Goal: Information Seeking & Learning: Learn about a topic

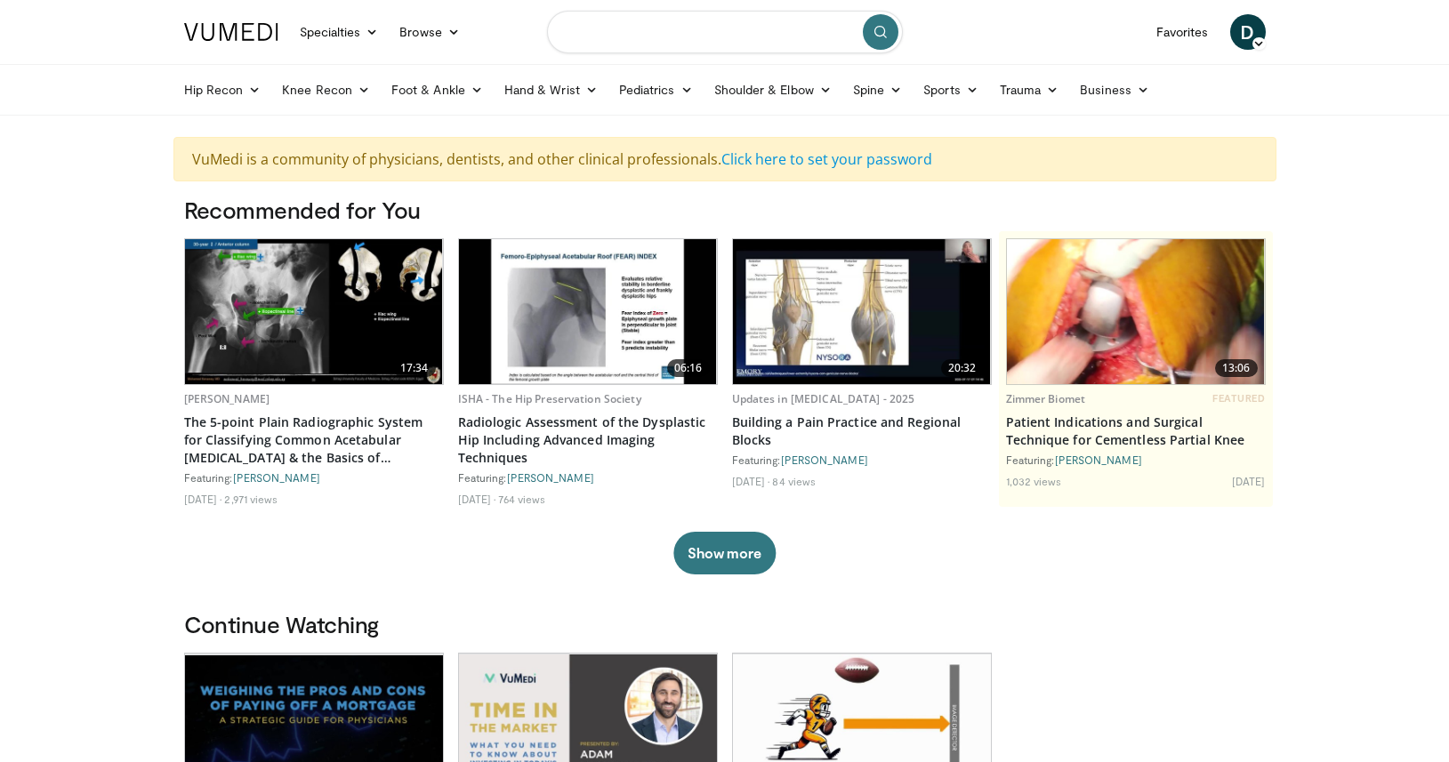
click at [631, 41] on input "Search topics, interventions" at bounding box center [725, 32] width 356 height 43
type input "**********"
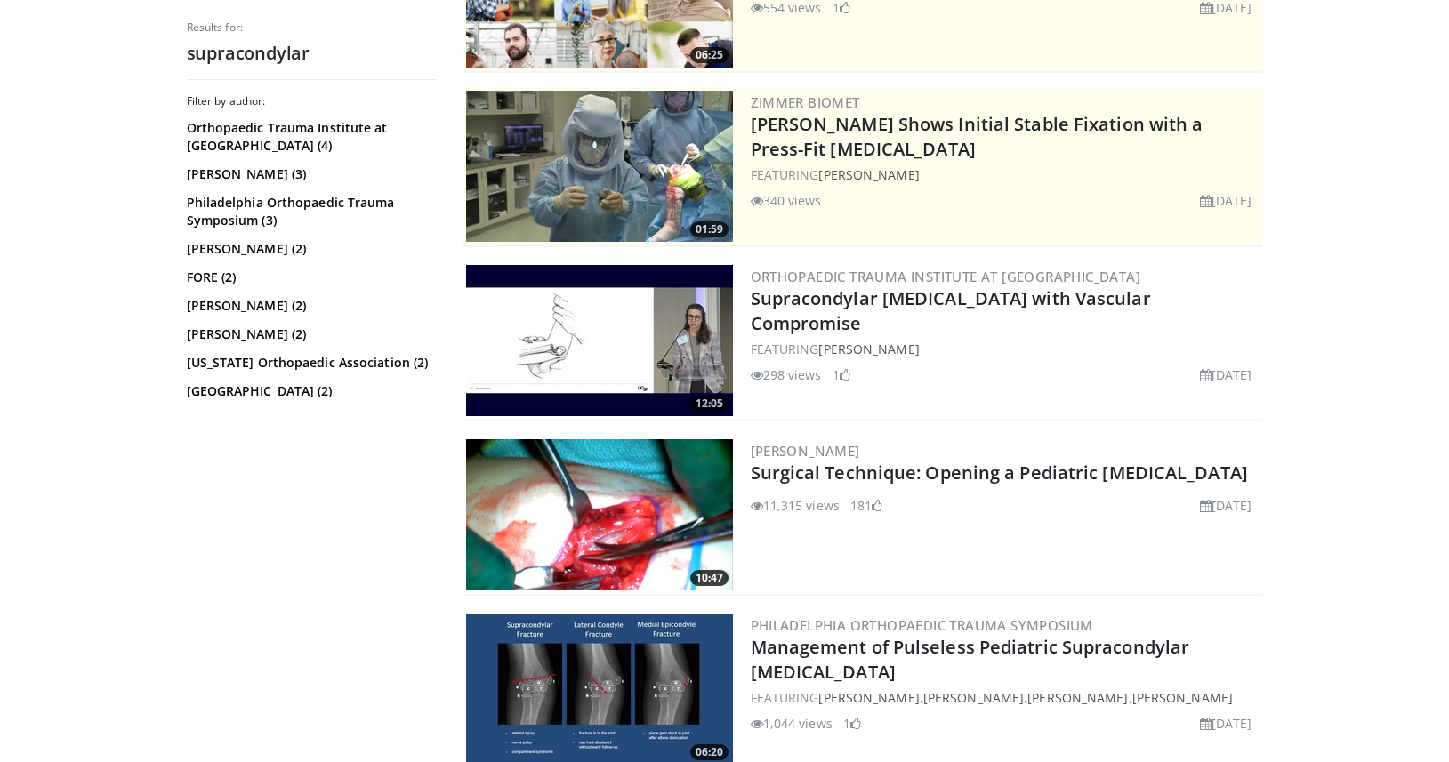
scroll to position [343, 0]
click at [712, 531] on img at bounding box center [599, 514] width 267 height 151
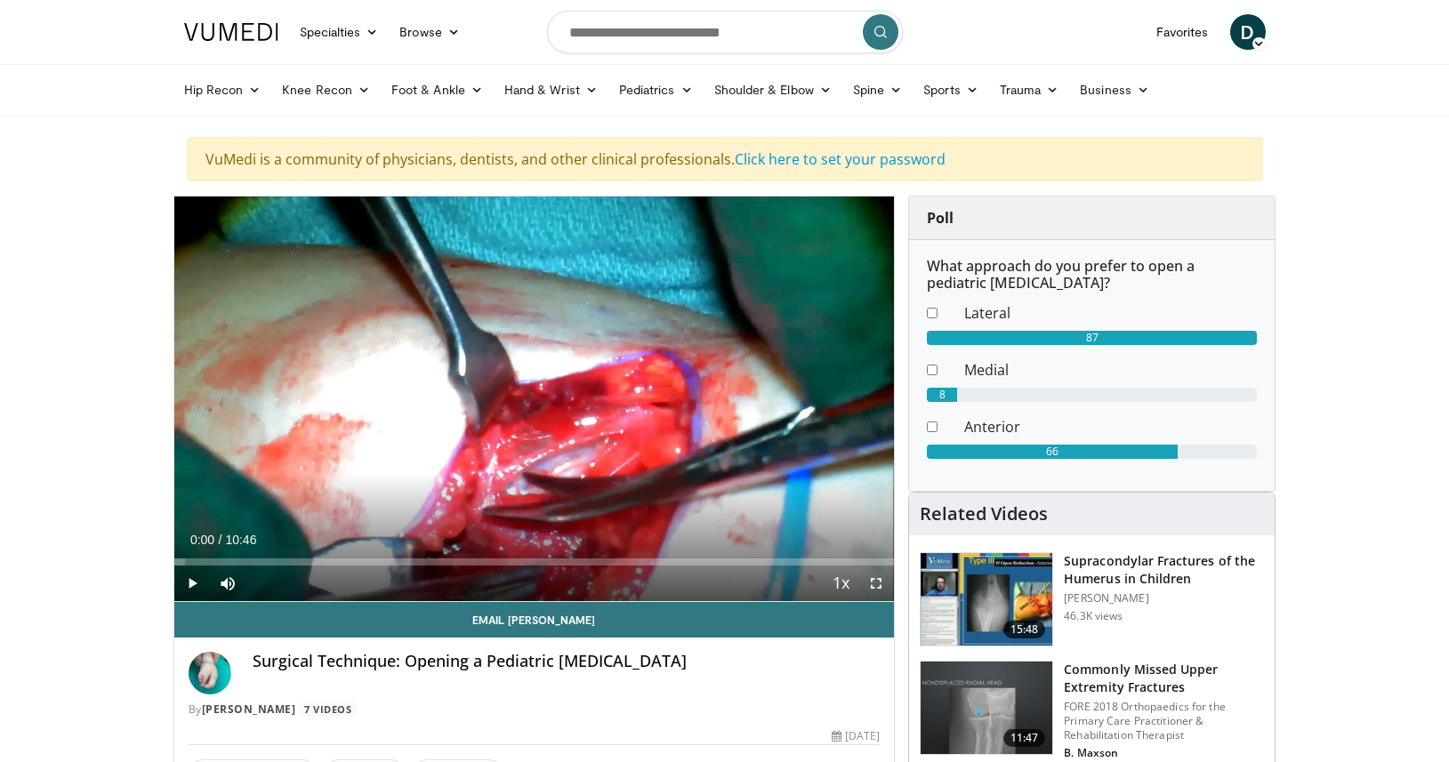
click at [195, 589] on span "Video Player" at bounding box center [192, 584] width 36 height 36
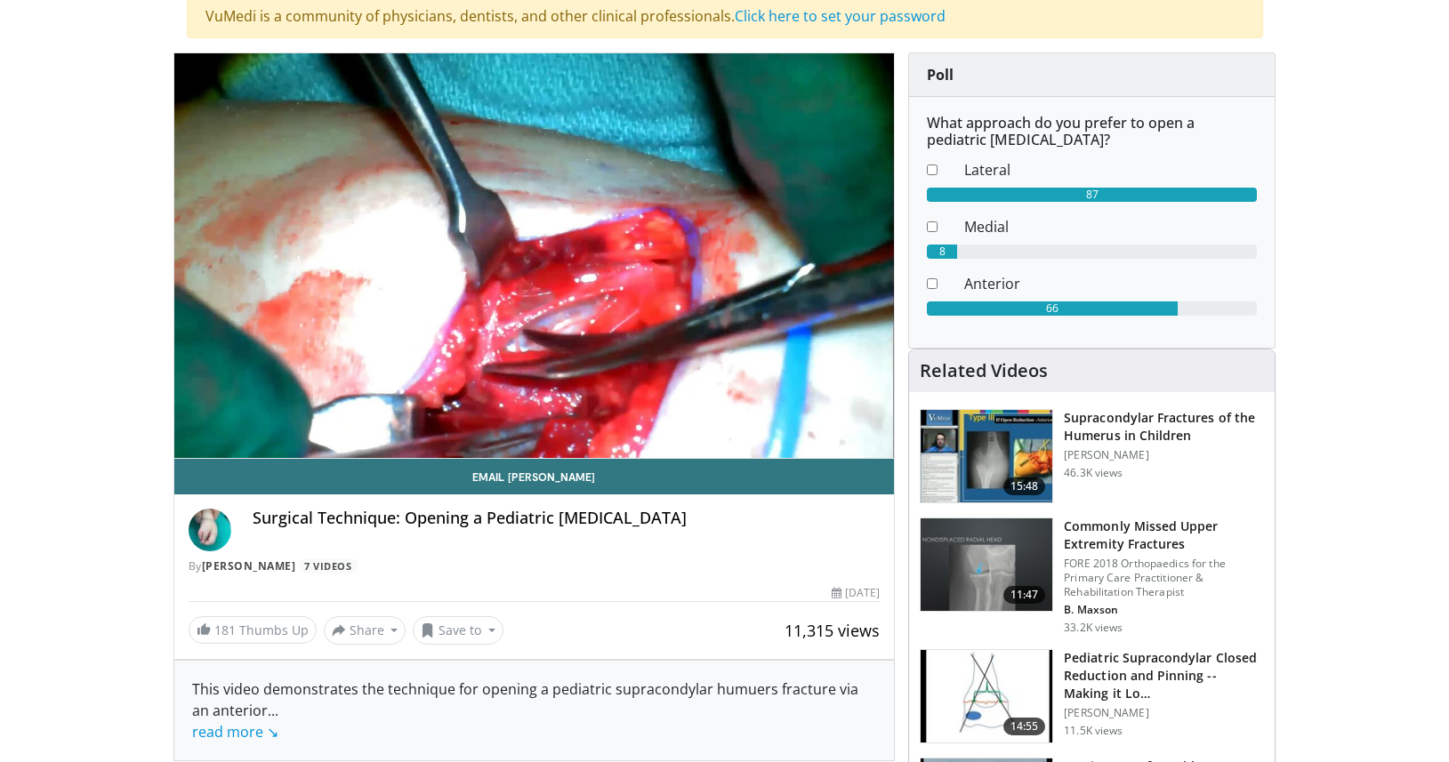
scroll to position [141, 0]
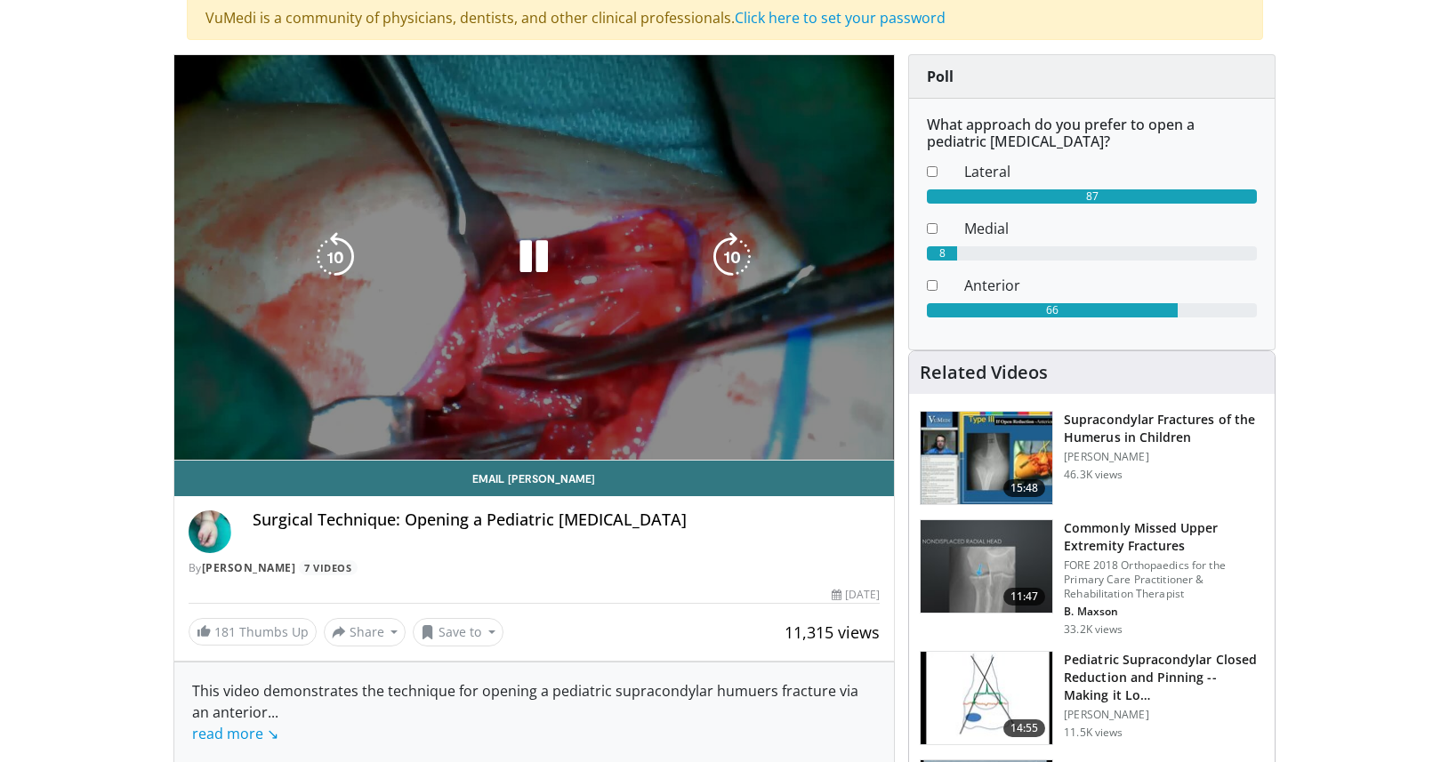
click at [591, 422] on video-js "**********" at bounding box center [534, 258] width 721 height 406
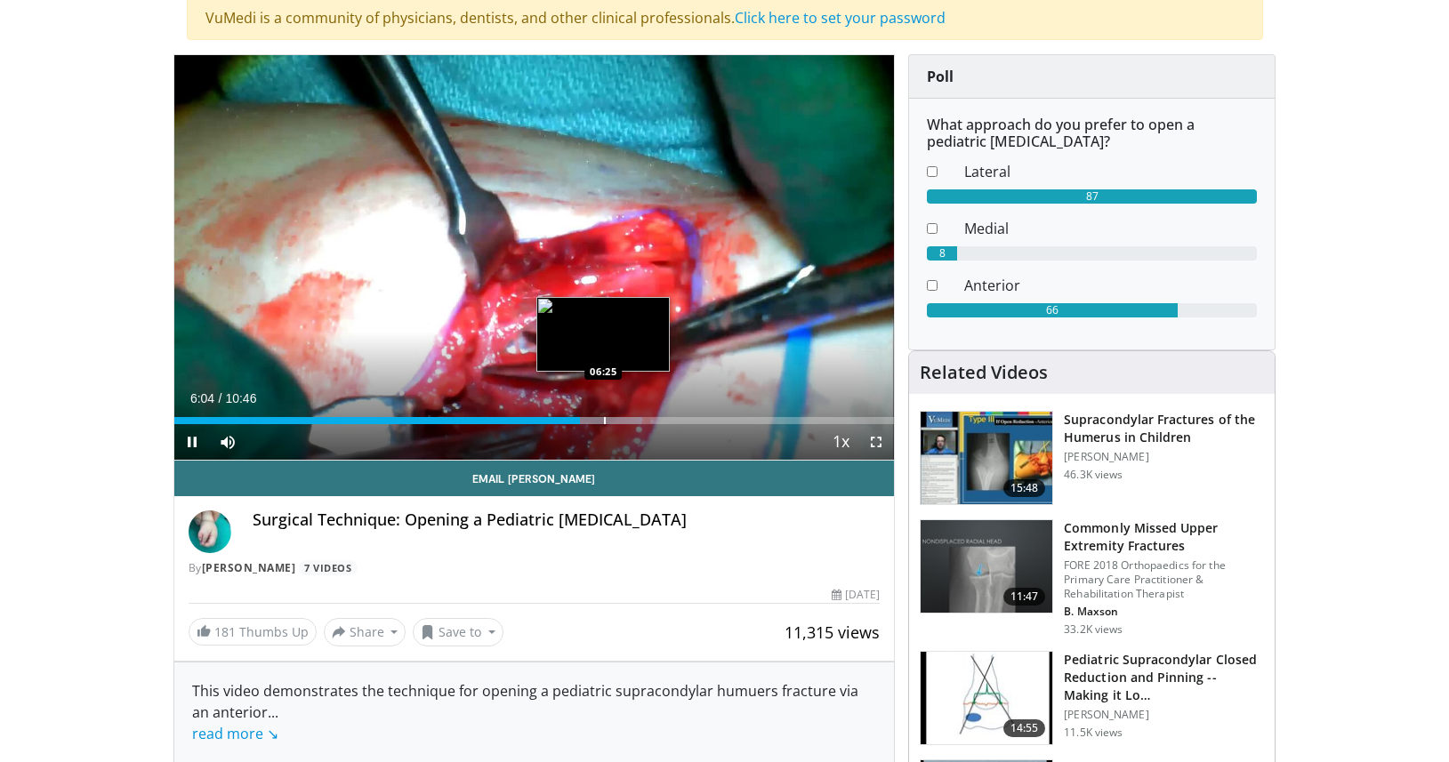
click at [604, 421] on div "Progress Bar" at bounding box center [605, 420] width 2 height 7
click at [635, 419] on div "Progress Bar" at bounding box center [636, 420] width 2 height 7
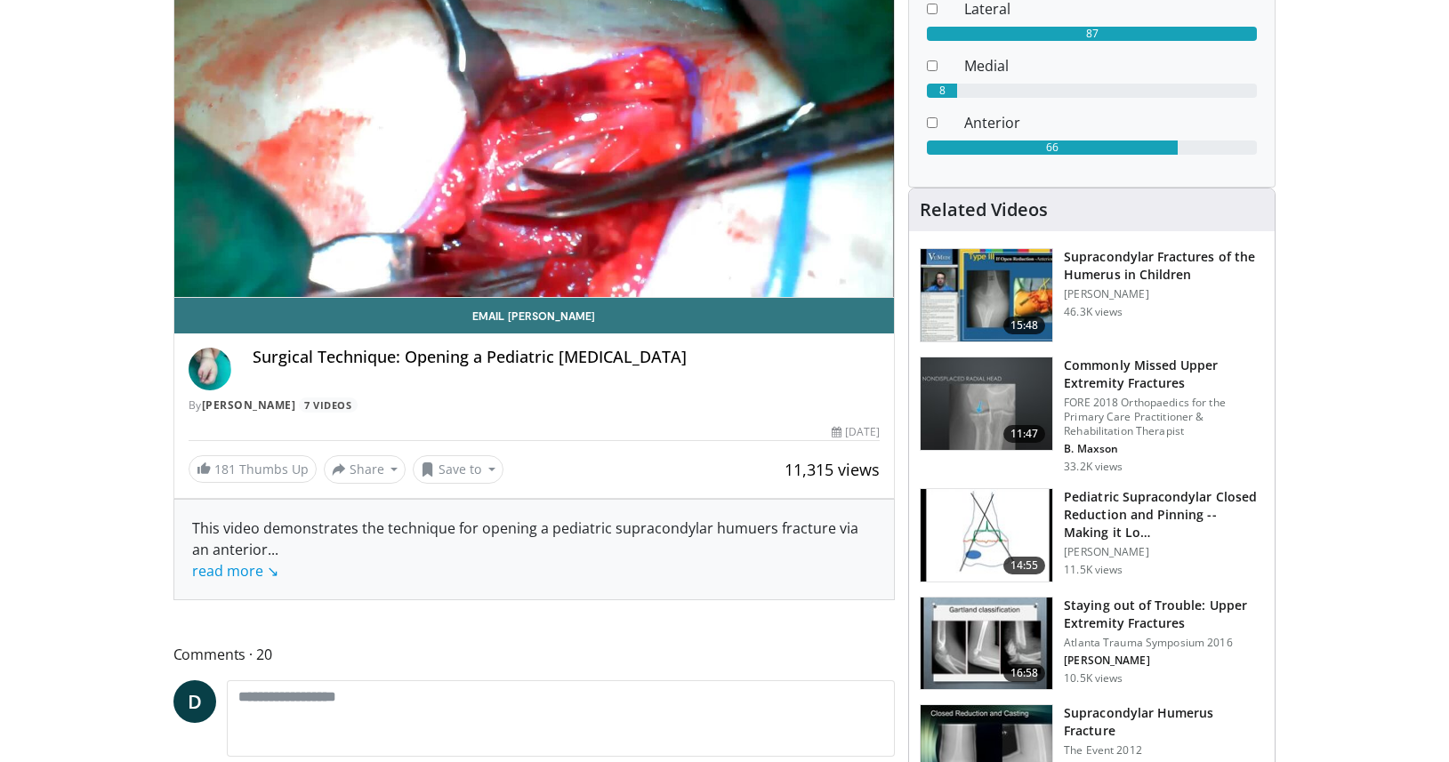
scroll to position [305, 0]
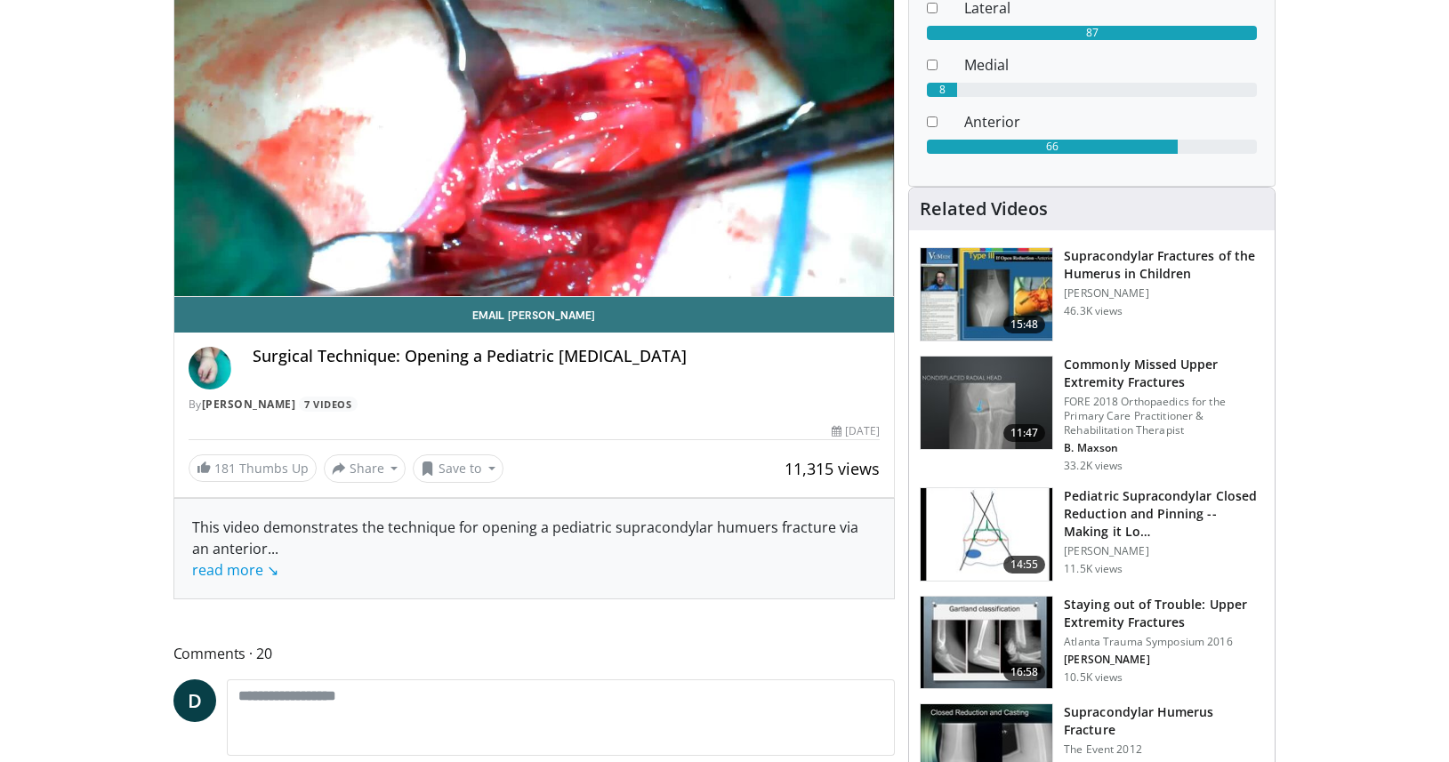
click at [947, 553] on img at bounding box center [987, 534] width 132 height 93
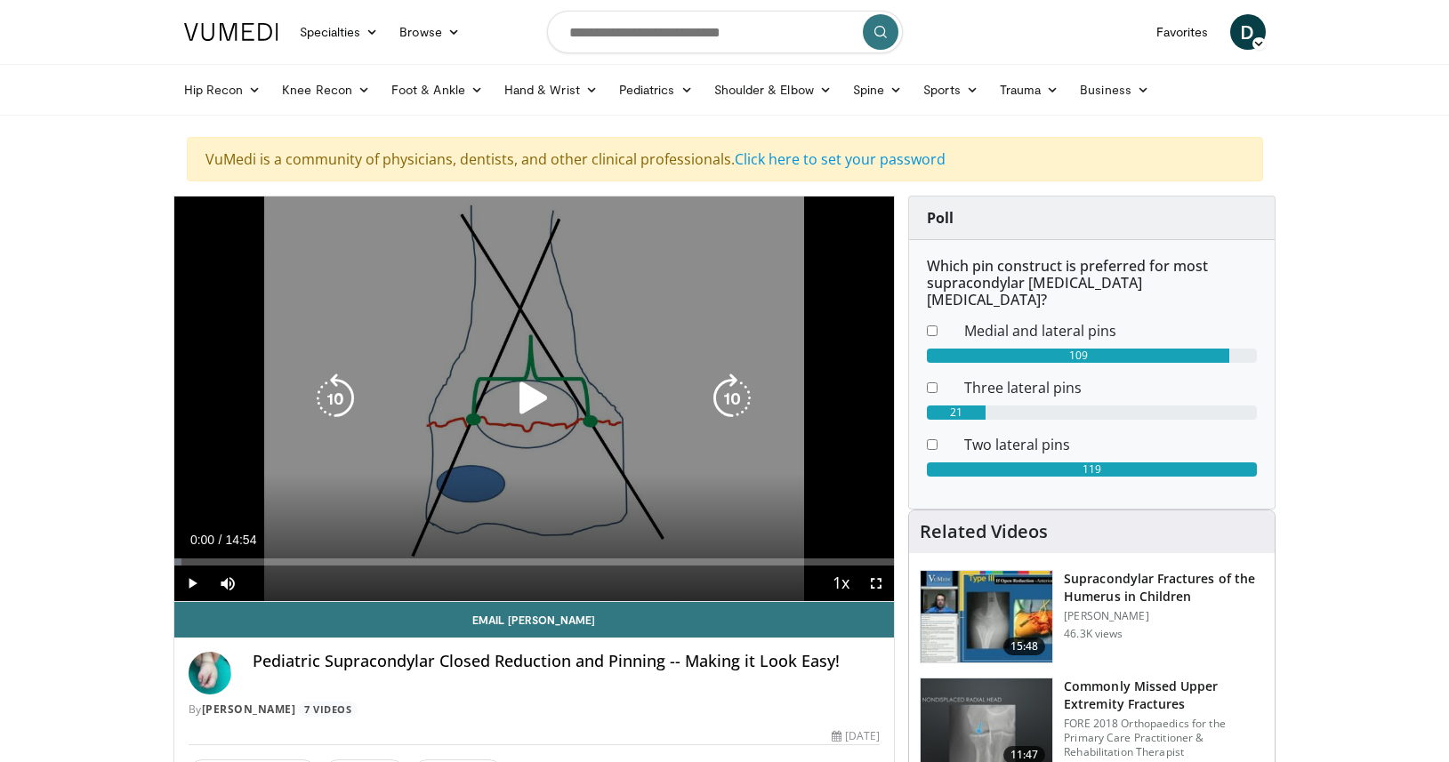
click at [530, 399] on icon "Video Player" at bounding box center [534, 399] width 50 height 50
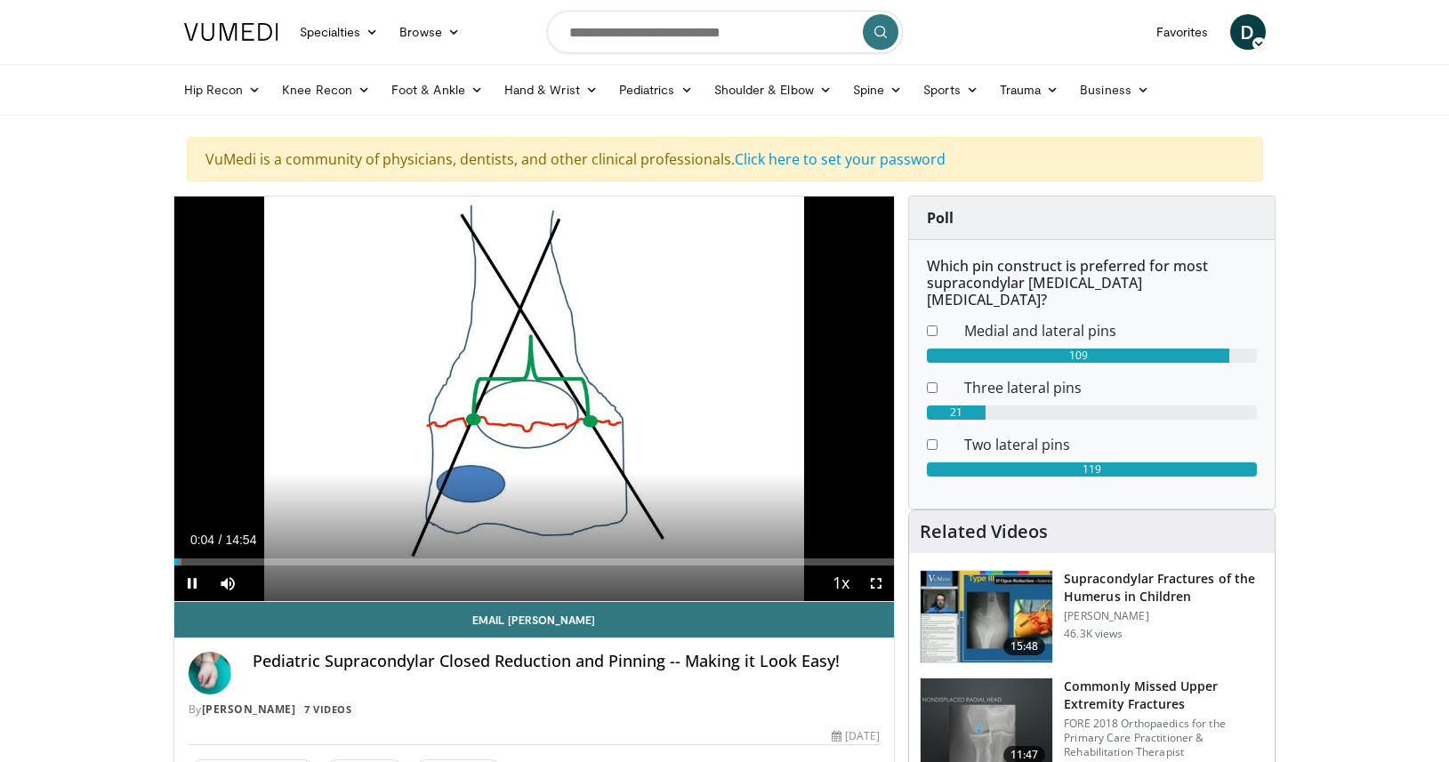
click at [878, 587] on span "Video Player" at bounding box center [876, 584] width 36 height 36
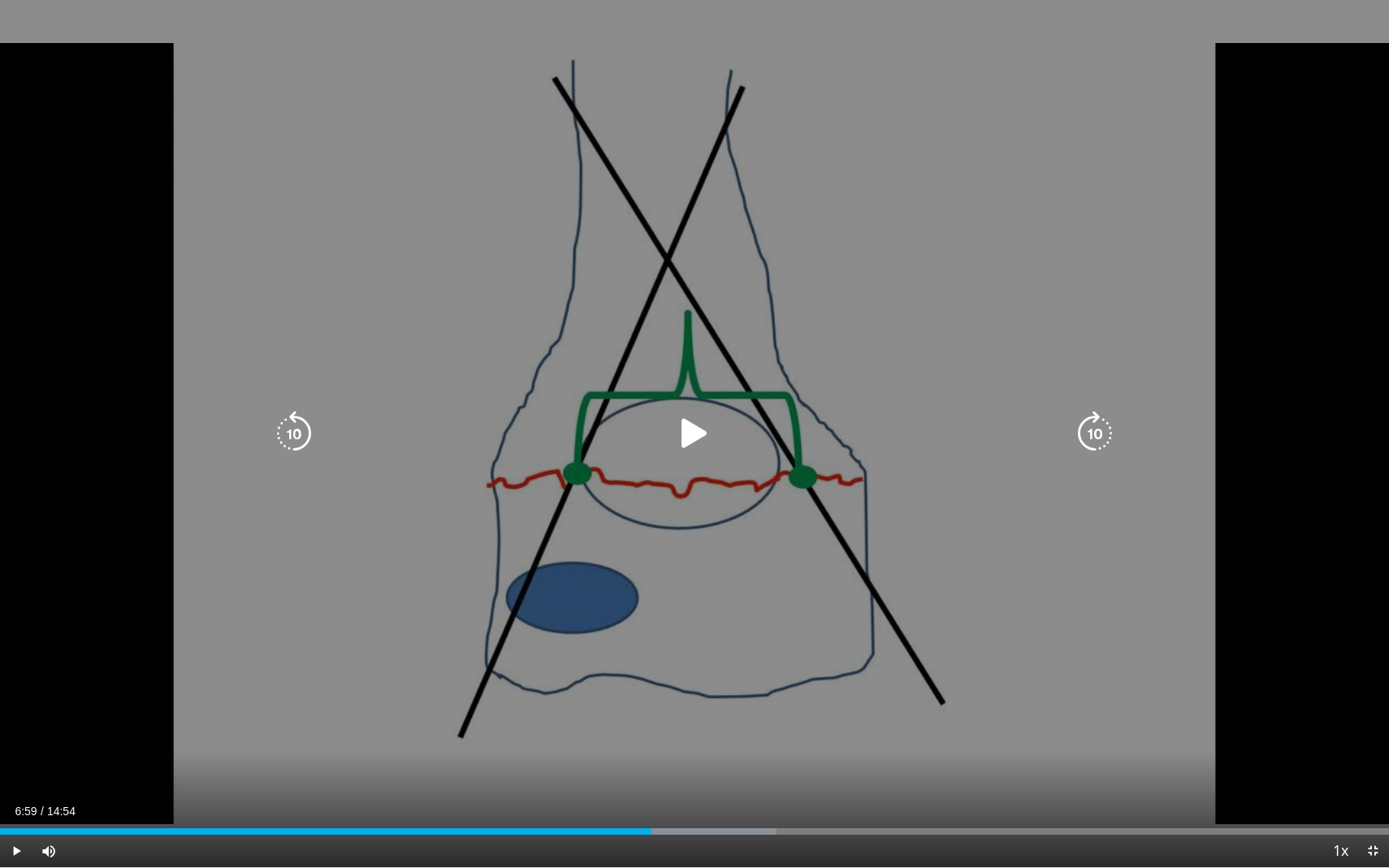
click at [693, 433] on icon "Video Player" at bounding box center [695, 434] width 46 height 46
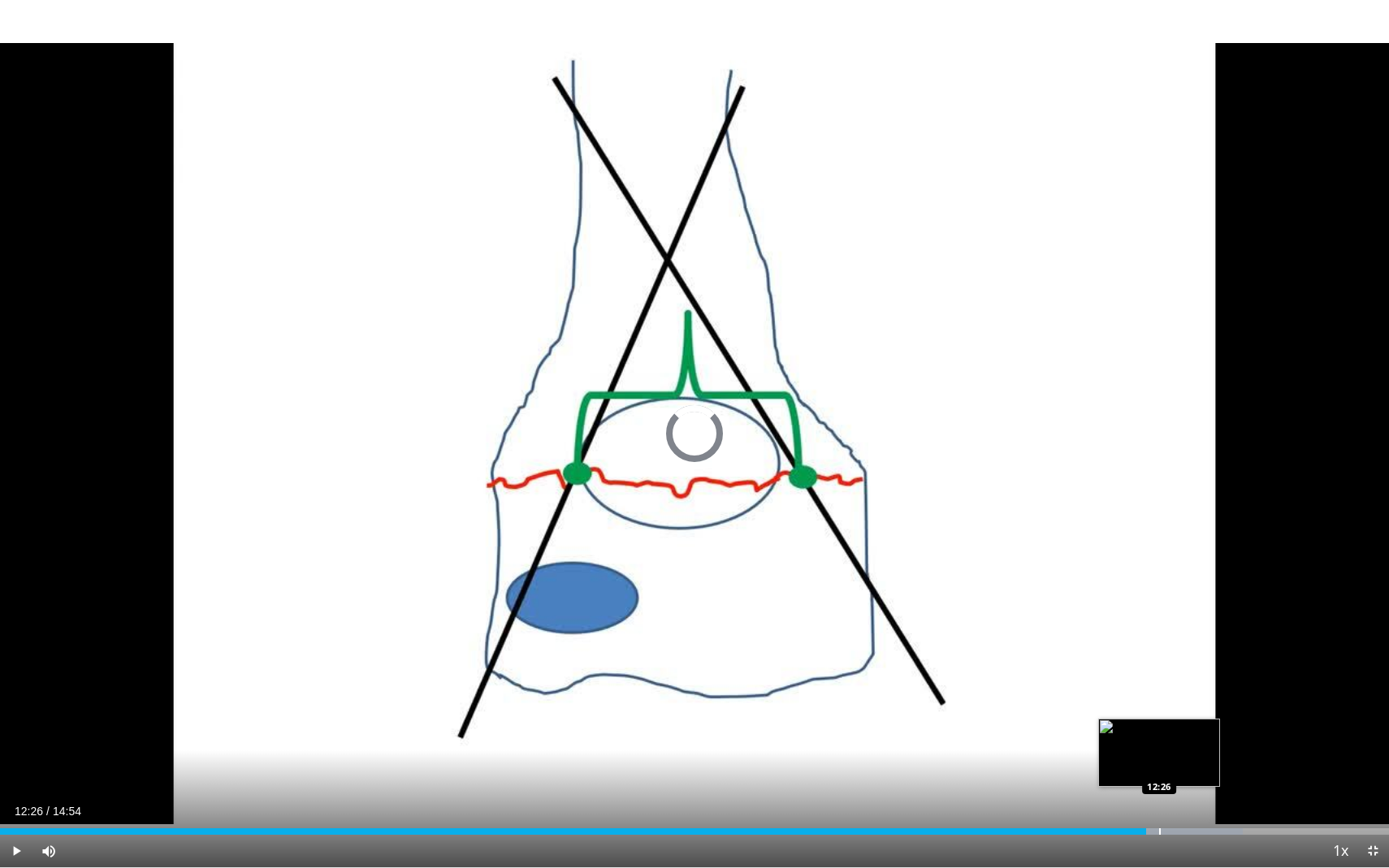
click at [1160, 695] on div "Progress Bar" at bounding box center [1161, 831] width 2 height 6
click at [1194, 695] on div "Progress Bar" at bounding box center [1194, 831] width 2 height 6
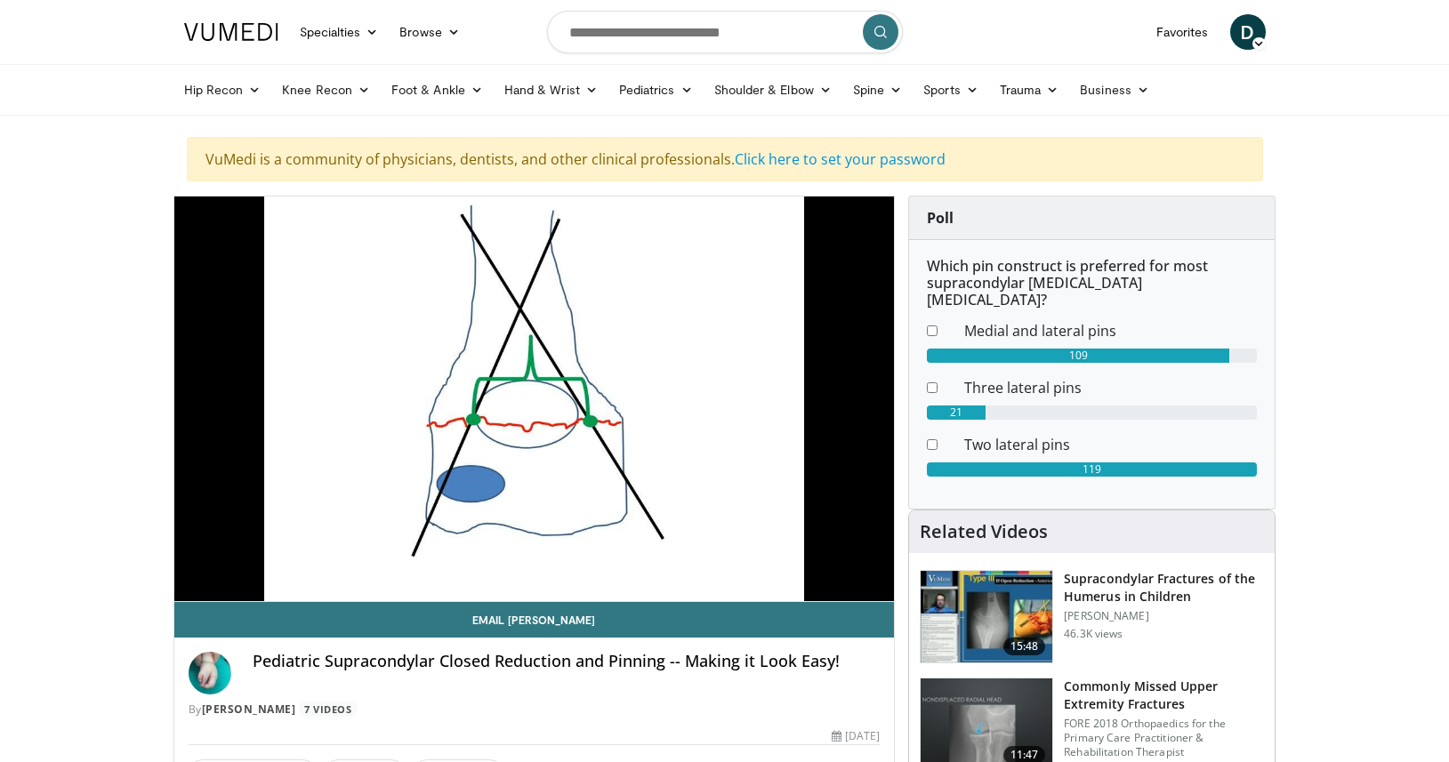
click at [1002, 584] on img at bounding box center [987, 617] width 132 height 93
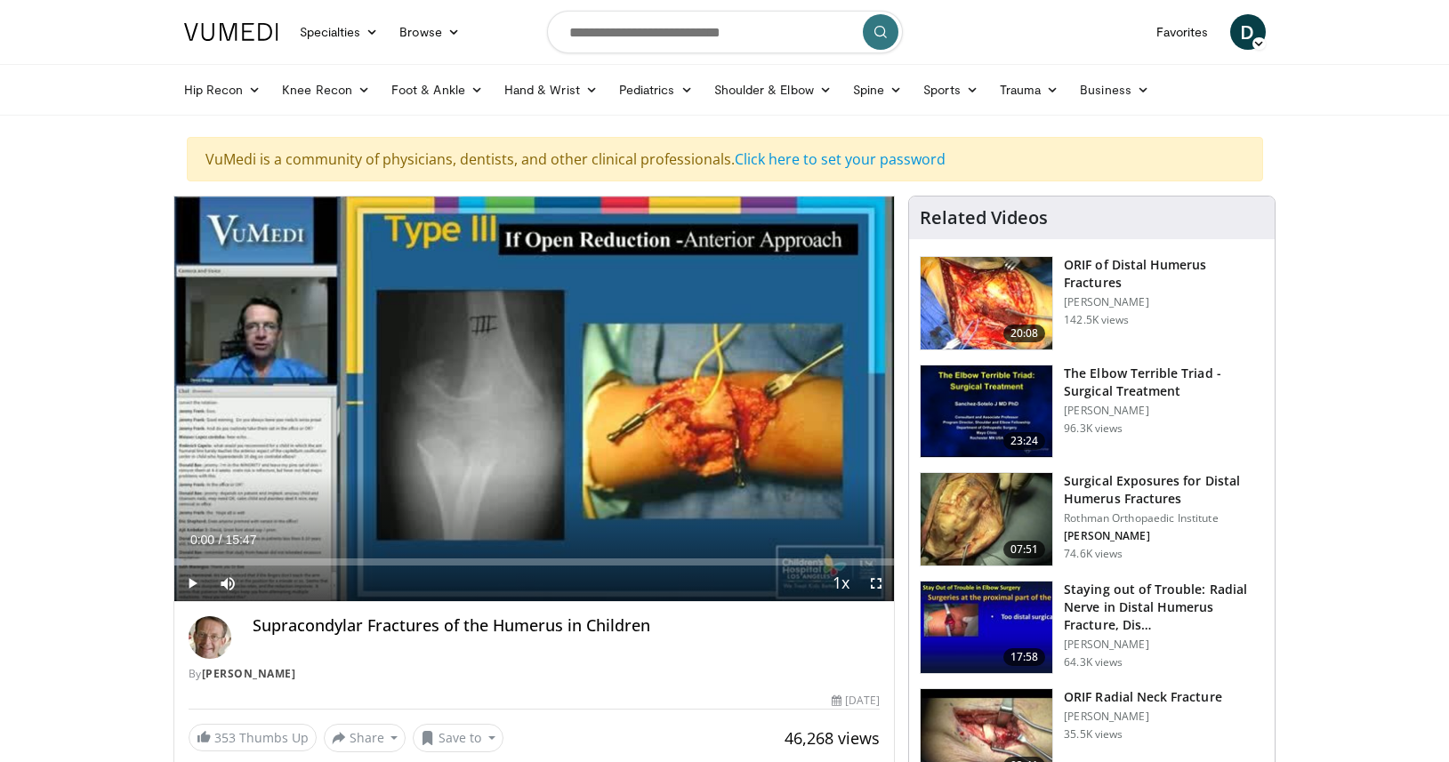
click at [190, 579] on span "Video Player" at bounding box center [192, 584] width 36 height 36
click at [877, 587] on span "Video Player" at bounding box center [876, 584] width 36 height 36
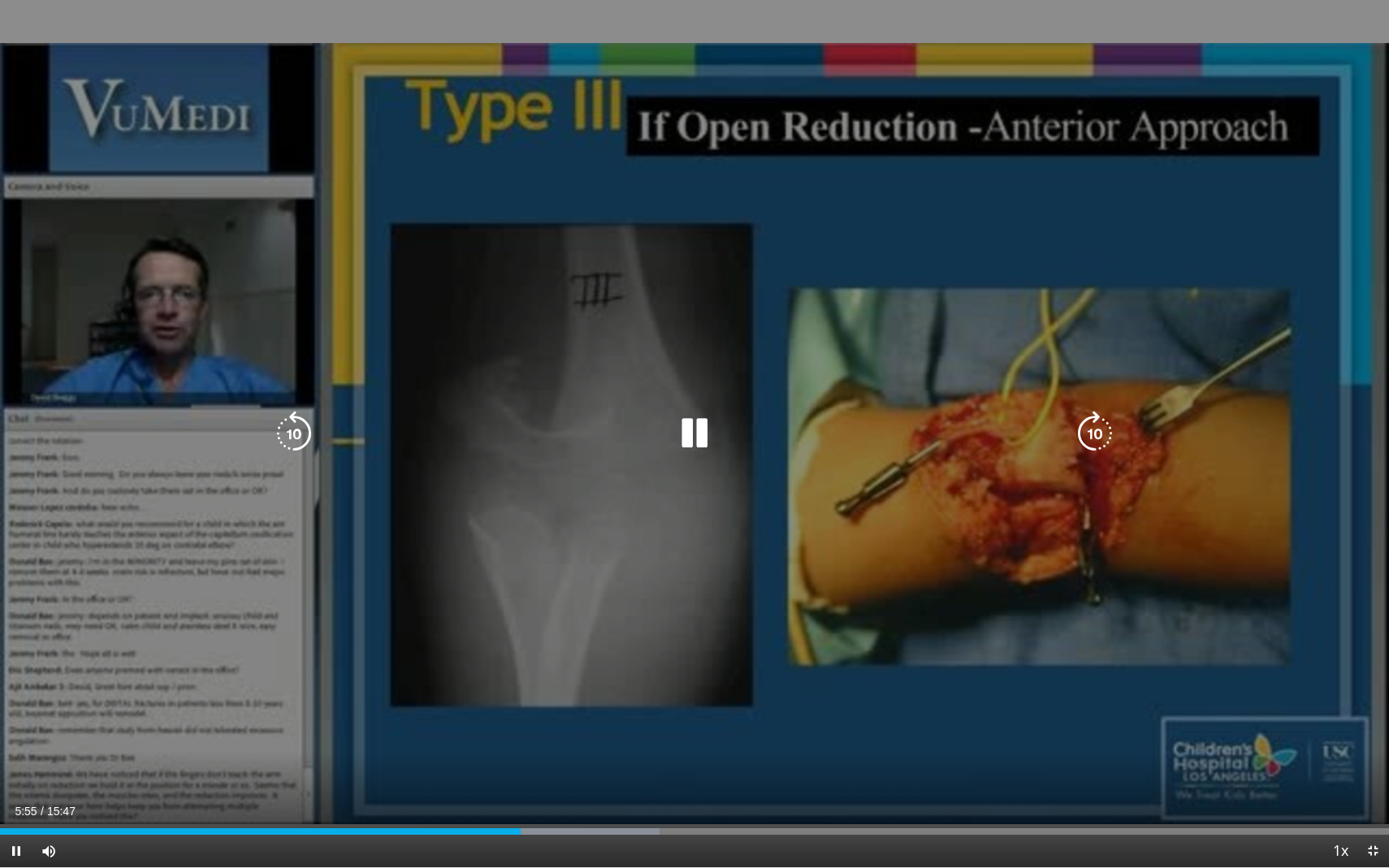
click at [283, 437] on icon "Video Player" at bounding box center [294, 434] width 46 height 46
click at [1100, 432] on icon "Video Player" at bounding box center [1095, 434] width 46 height 46
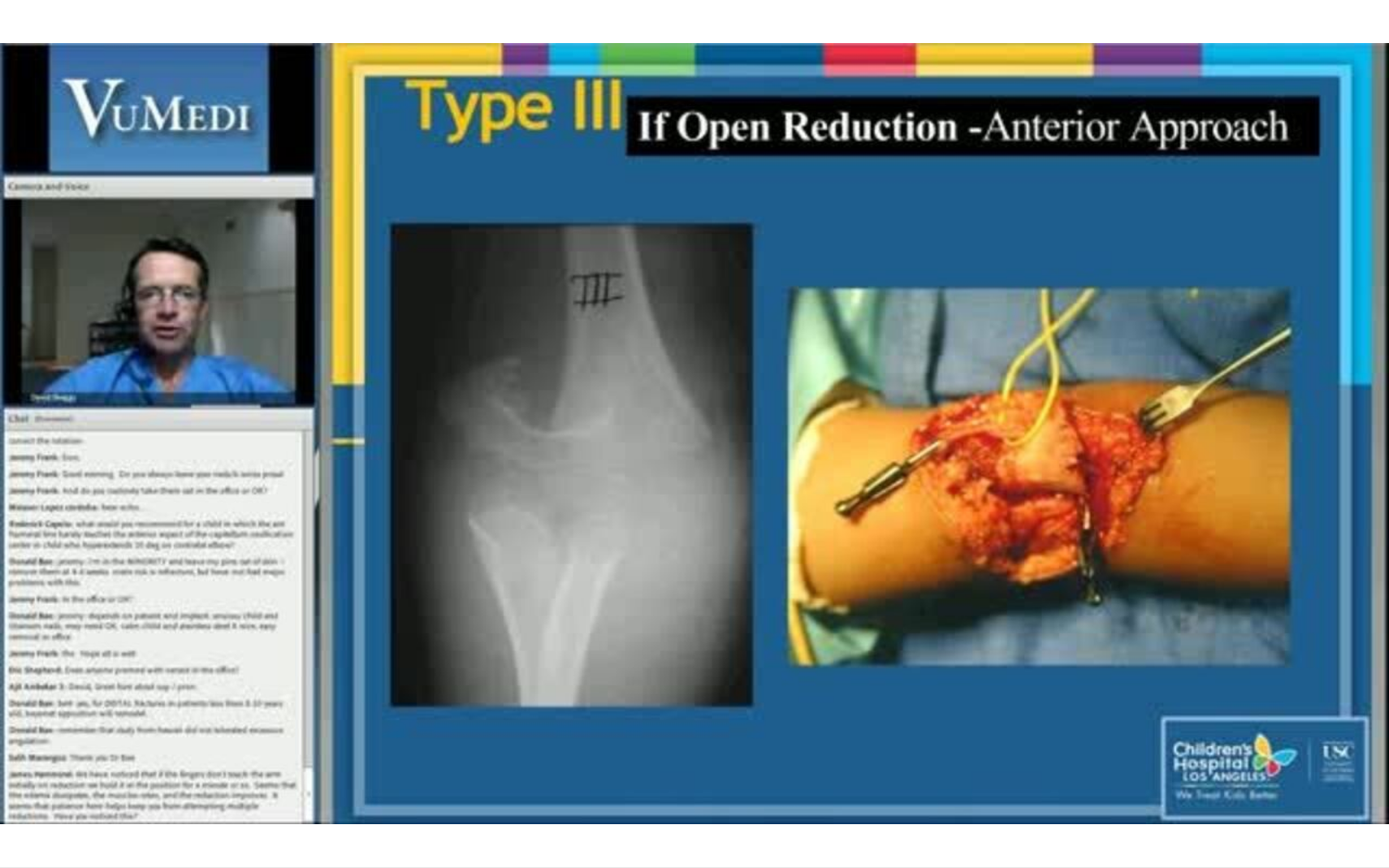
click at [1098, 428] on div "10 seconds Tap to unmute" at bounding box center [694, 434] width 1389 height 867
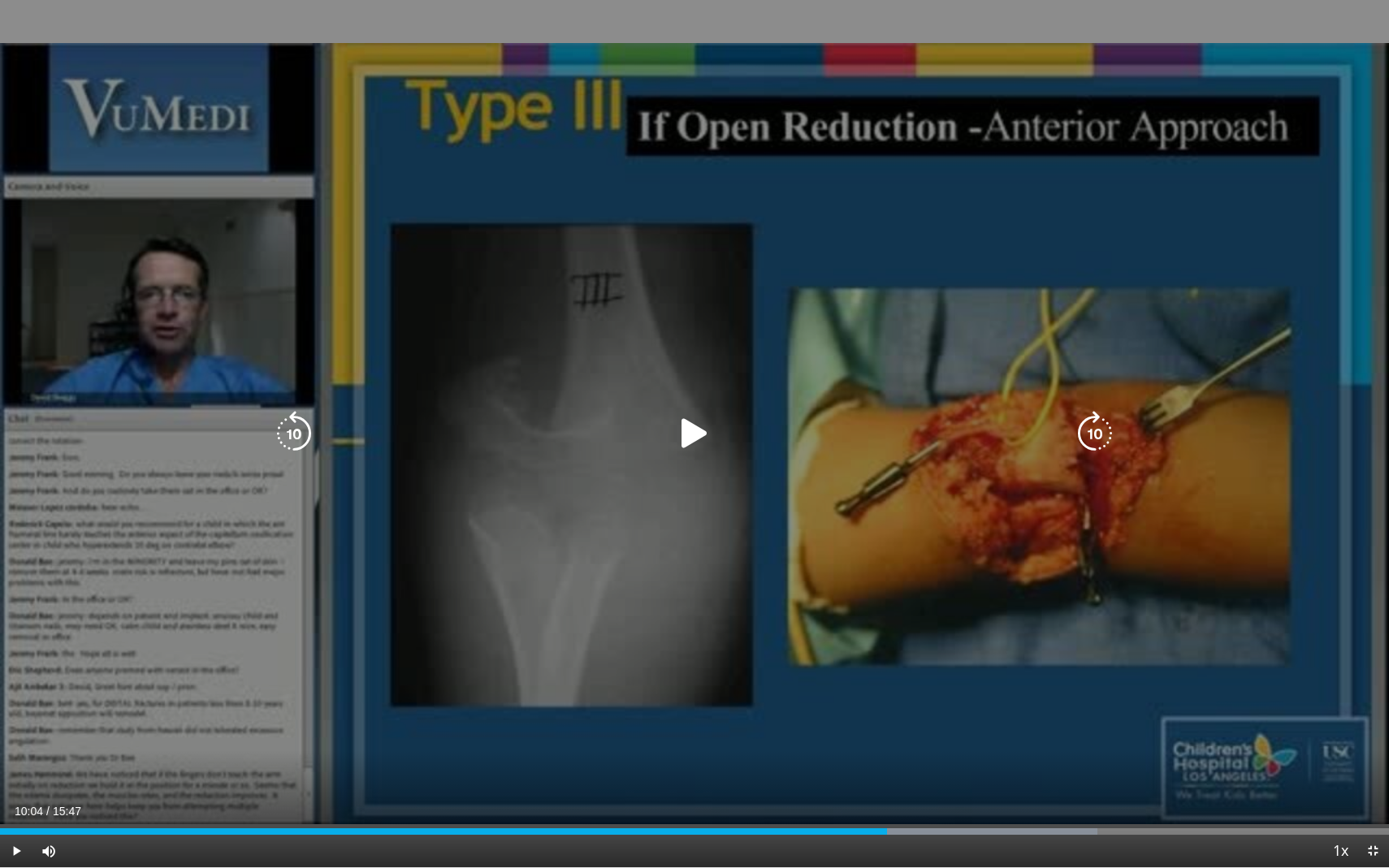
click at [1089, 429] on icon "Video Player" at bounding box center [1095, 434] width 46 height 46
click at [700, 434] on icon "Video Player" at bounding box center [695, 434] width 46 height 46
click at [1091, 438] on icon "Video Player" at bounding box center [1095, 434] width 46 height 46
click at [1086, 436] on icon "Video Player" at bounding box center [1095, 434] width 46 height 46
click at [1088, 445] on icon "Video Player" at bounding box center [1095, 434] width 46 height 46
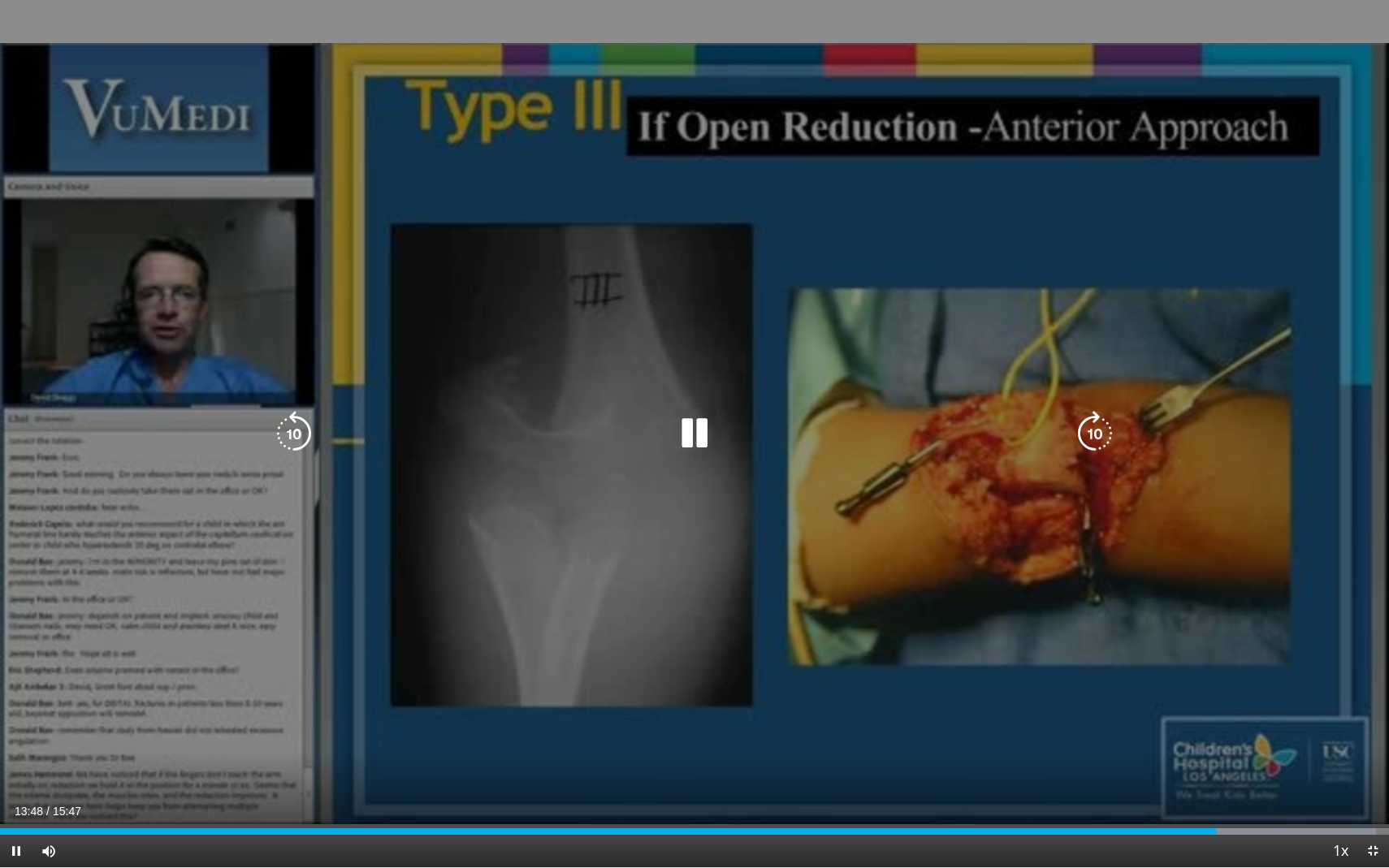
click at [1093, 431] on icon "Video Player" at bounding box center [1095, 434] width 46 height 46
